Goal: Task Accomplishment & Management: Use online tool/utility

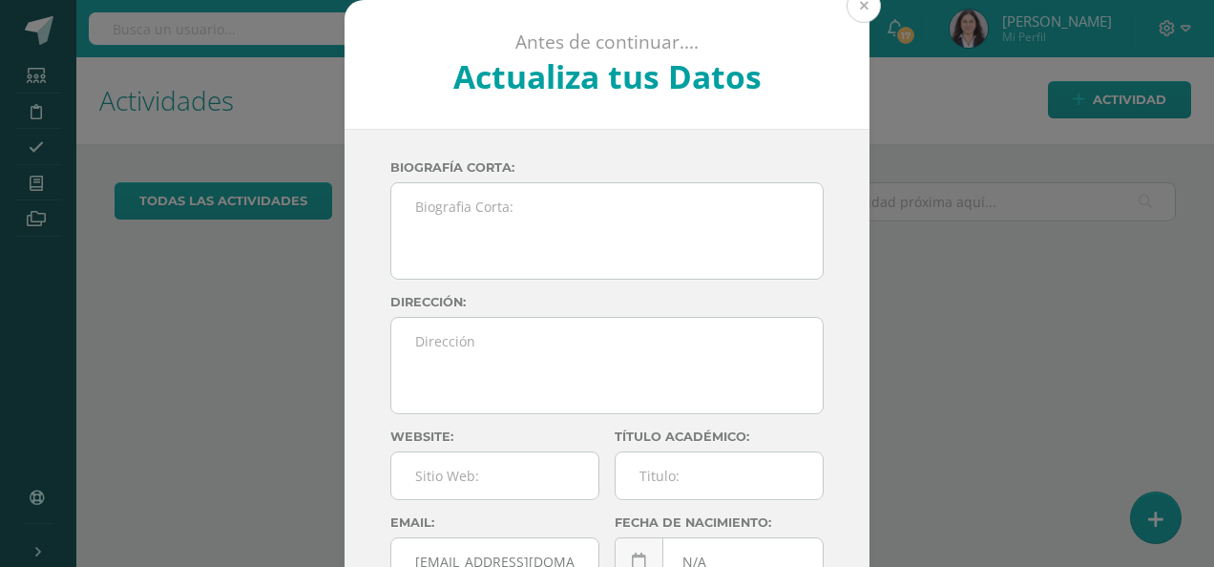
click at [859, 9] on button at bounding box center [864, 6] width 34 height 34
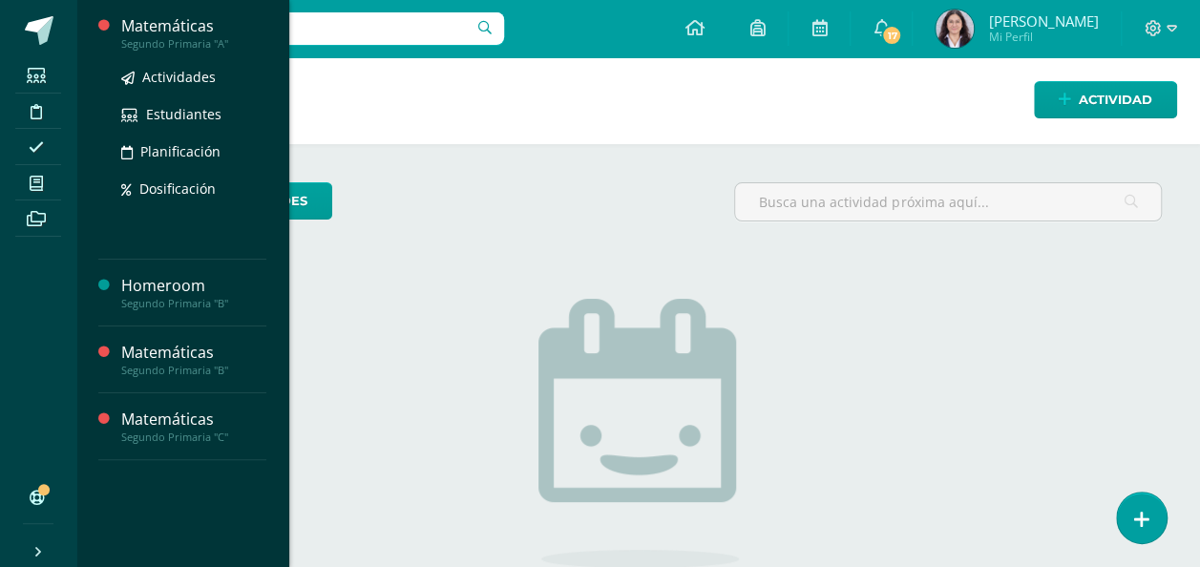
click at [210, 40] on div "Segundo Primaria "A"" at bounding box center [193, 43] width 145 height 13
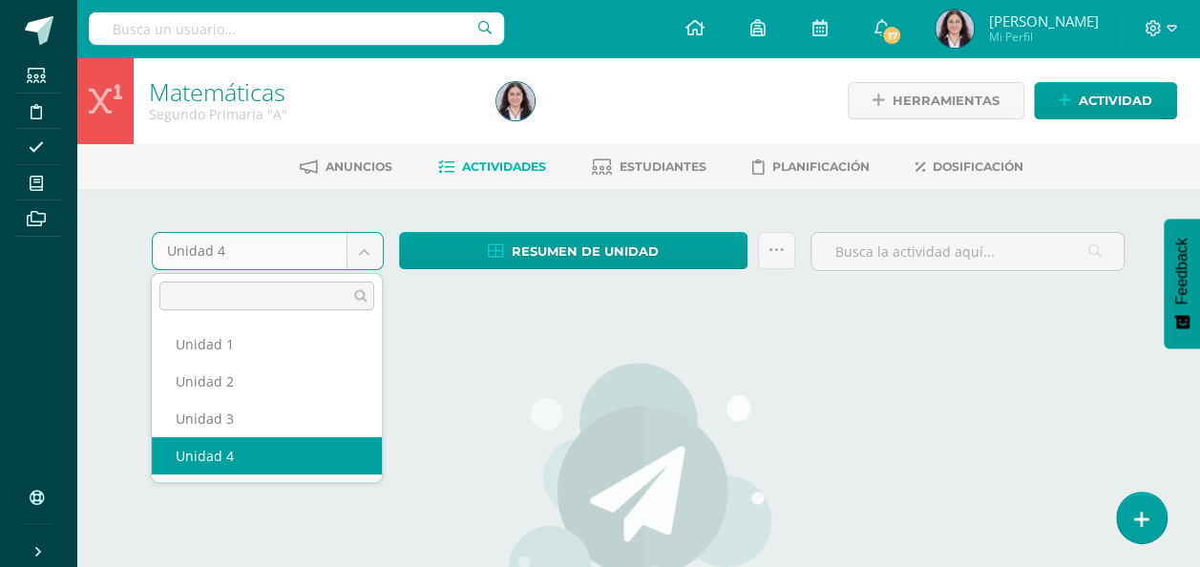
click at [357, 246] on body "Estudiantes Disciplina Asistencia Mis cursos Archivos Soporte Ayuda Reportar un…" at bounding box center [600, 412] width 1200 height 825
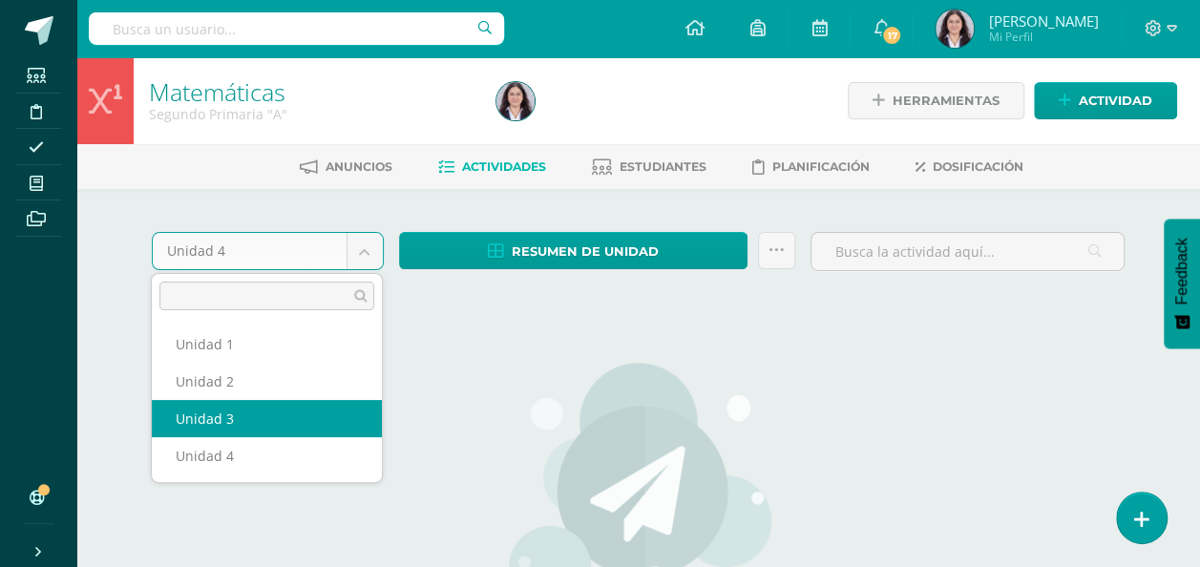
select select "Unidad 3"
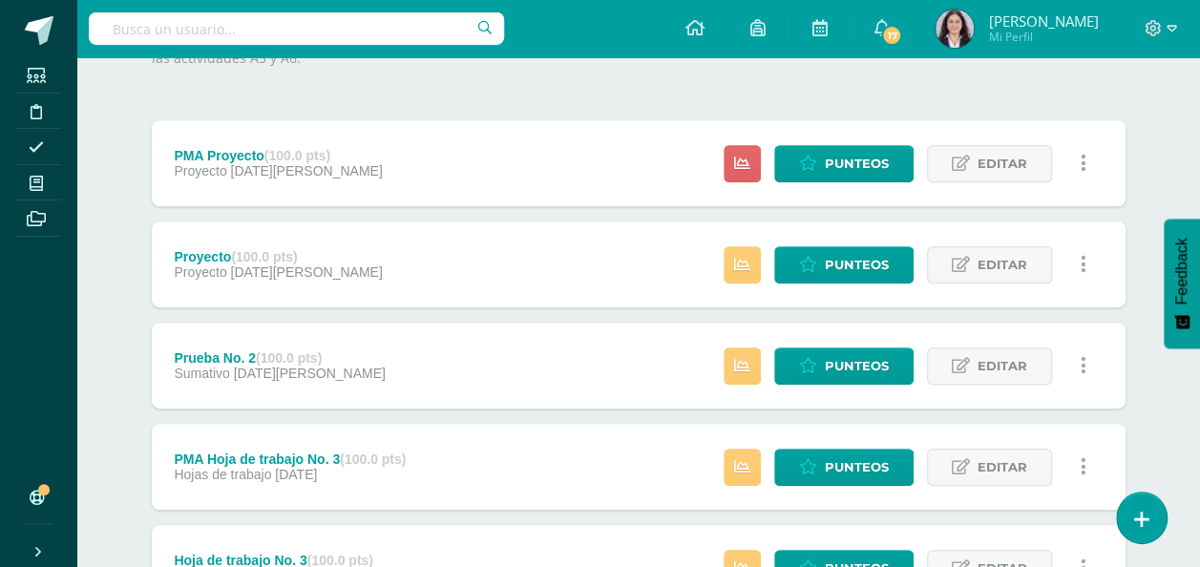
scroll to position [351, 0]
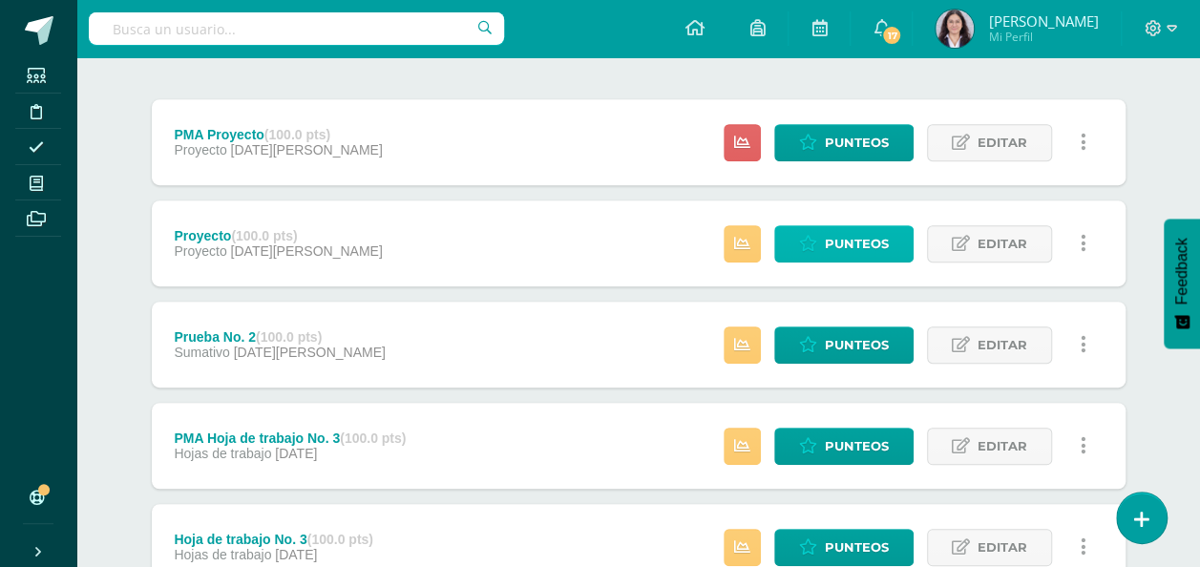
click at [840, 243] on span "Punteos" at bounding box center [857, 243] width 64 height 35
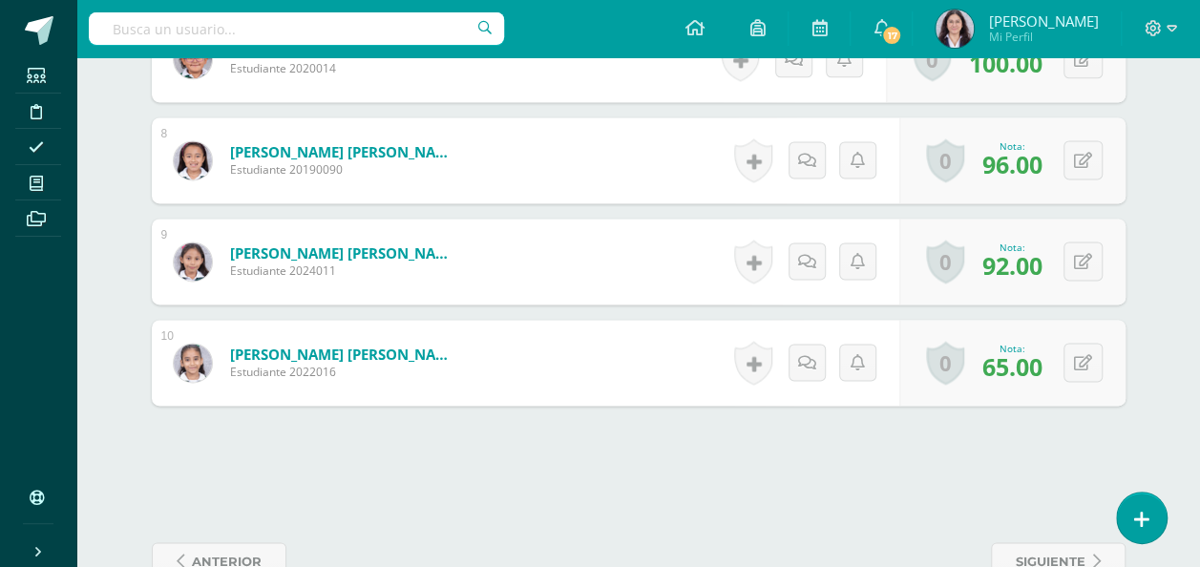
scroll to position [1298, 0]
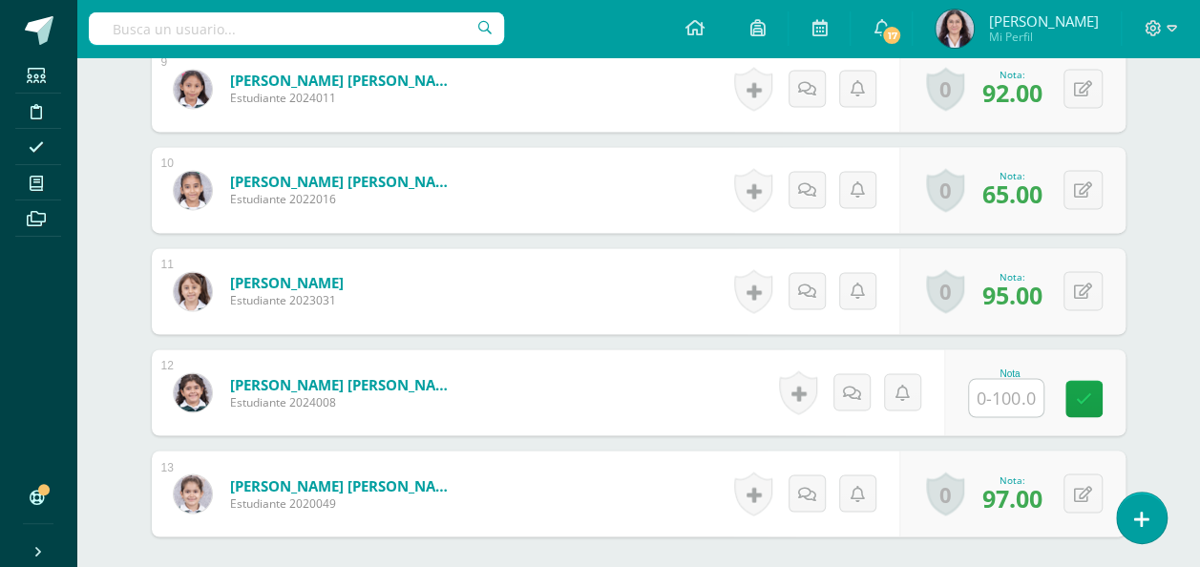
scroll to position [1437, 0]
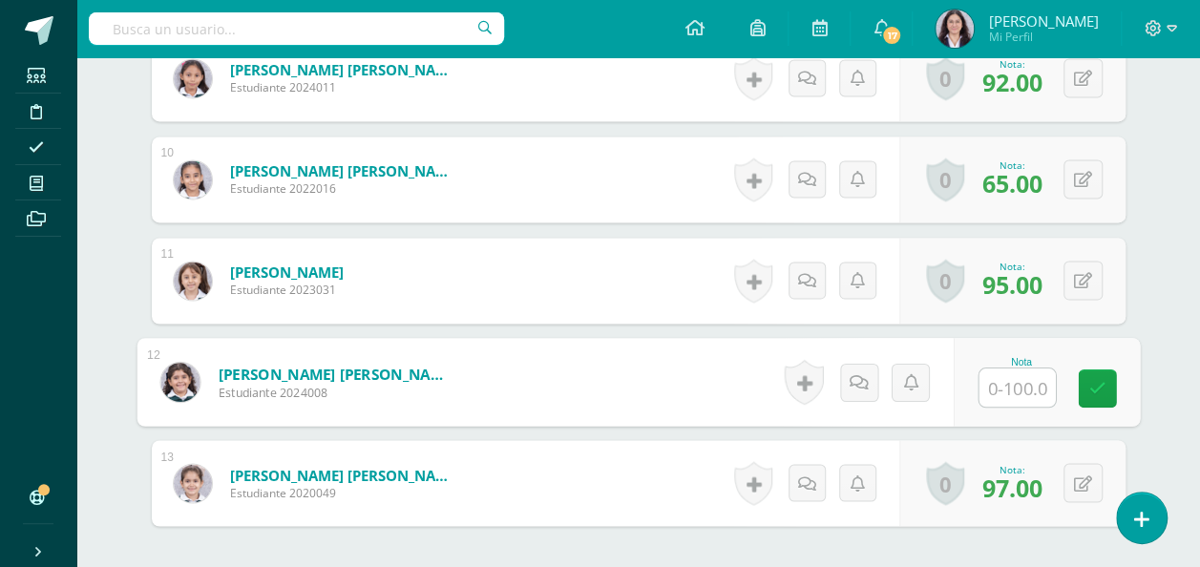
click at [1004, 382] on input "text" at bounding box center [1016, 387] width 76 height 38
type input "70"
